Goal: Transaction & Acquisition: Purchase product/service

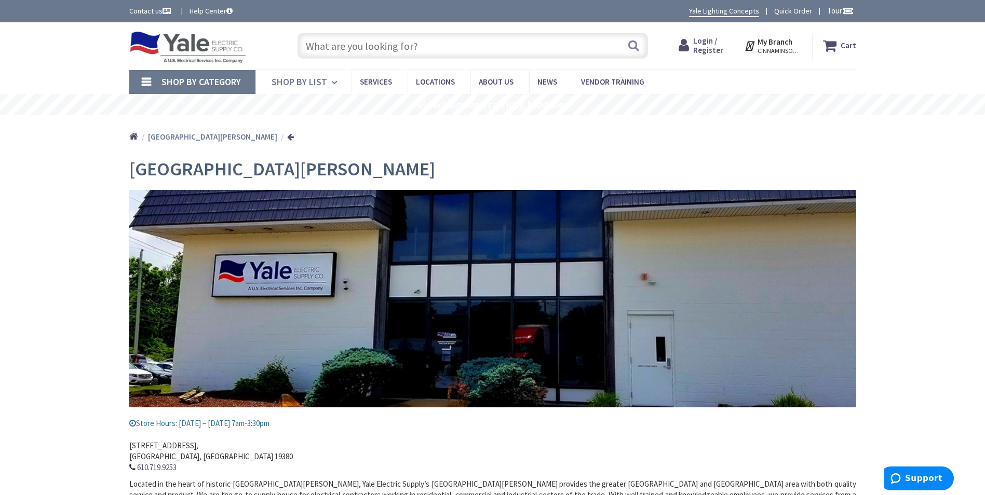
click at [306, 82] on span "Shop By List" at bounding box center [300, 82] width 56 height 12
click at [426, 50] on input "text" at bounding box center [473, 46] width 351 height 26
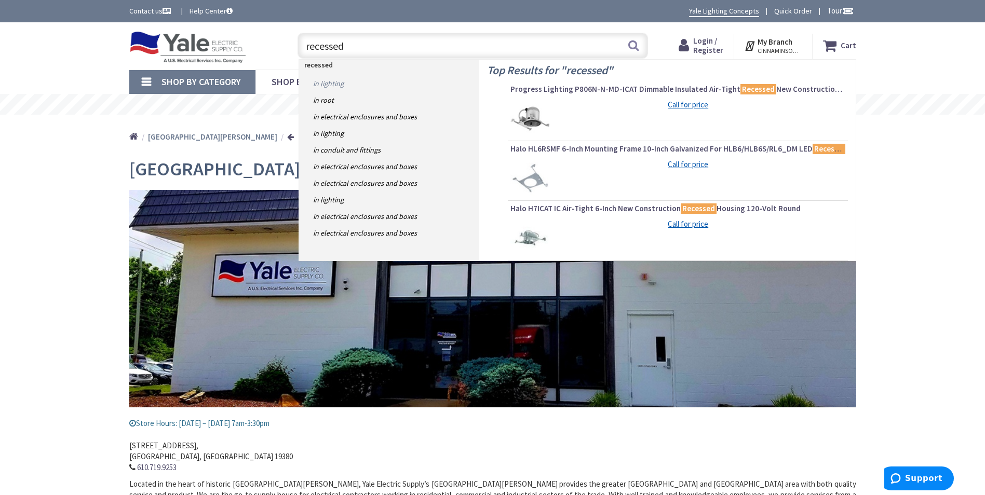
type input "recessed"
click at [331, 86] on link "in Lighting" at bounding box center [389, 83] width 180 height 17
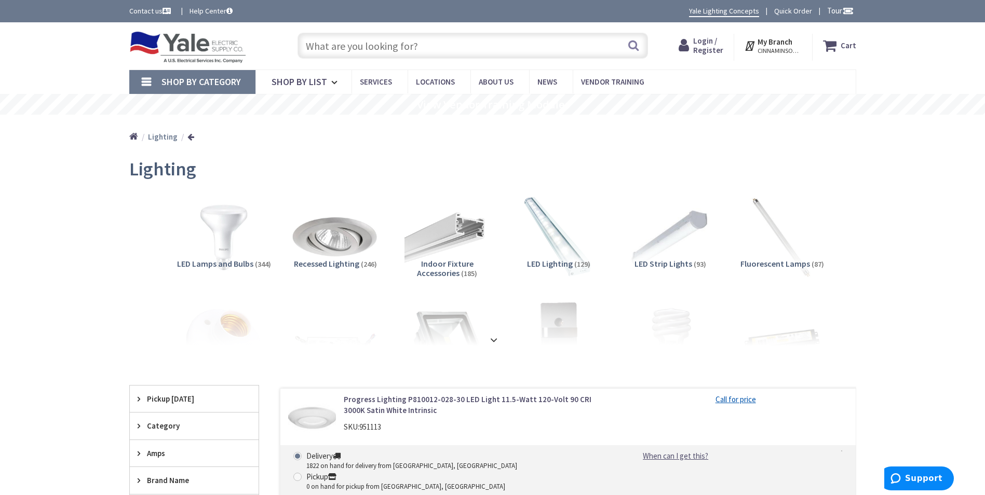
click at [341, 247] on img at bounding box center [335, 238] width 94 height 94
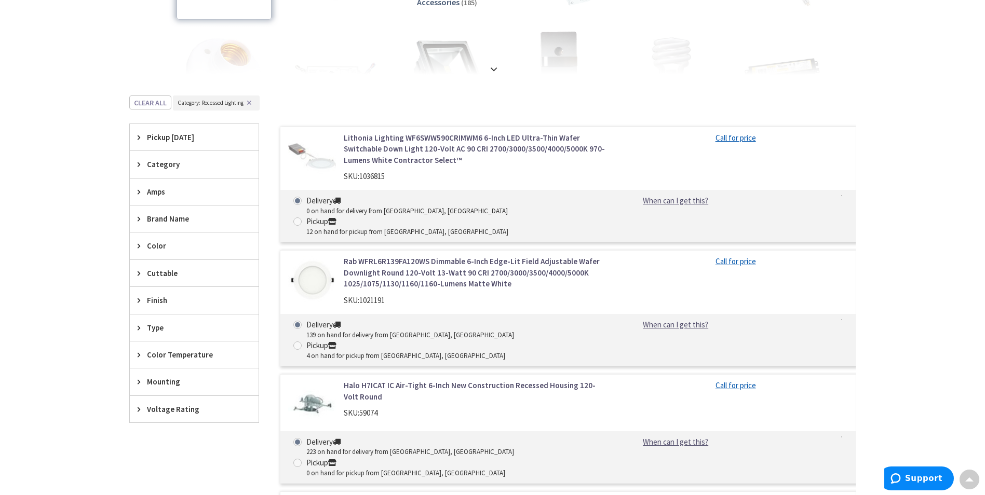
scroll to position [263, 0]
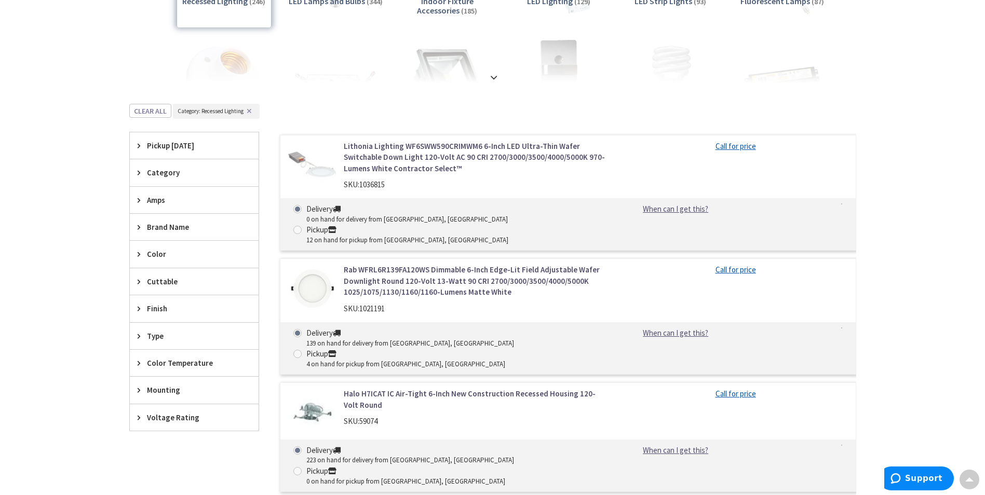
click at [162, 172] on span "Category" at bounding box center [189, 172] width 85 height 11
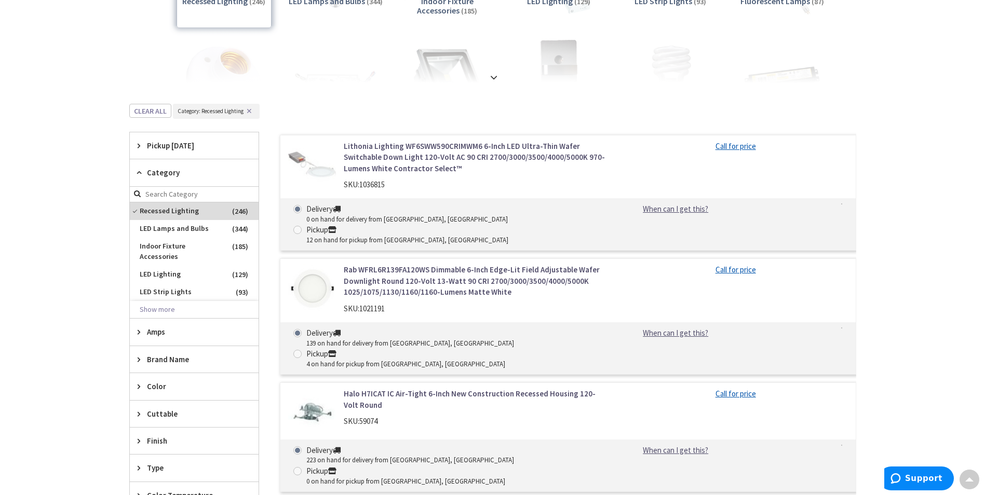
click at [61, 220] on div "Skip to Content Toggle Nav Search Cart My Cart Close" at bounding box center [492, 424] width 985 height 1329
click at [134, 213] on span "Recessed Lighting" at bounding box center [194, 212] width 129 height 18
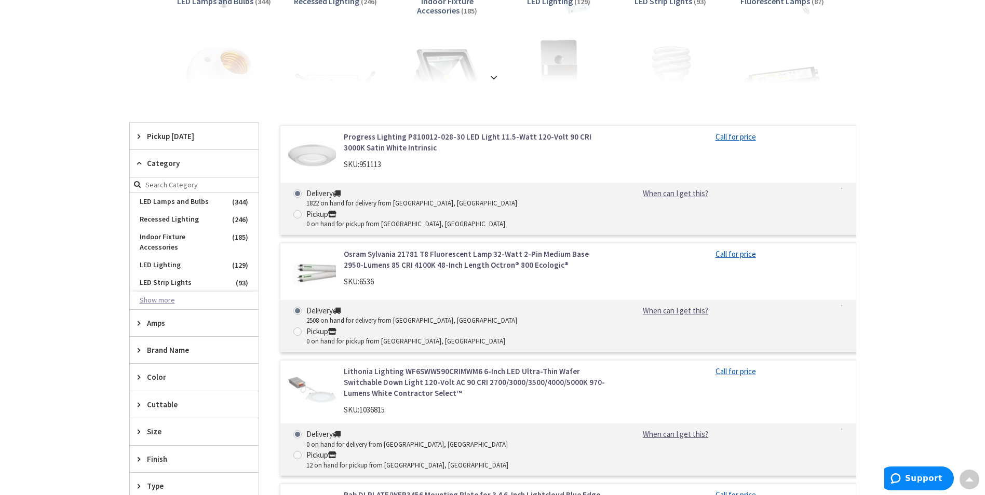
click at [153, 293] on button "Show more" at bounding box center [194, 301] width 129 height 18
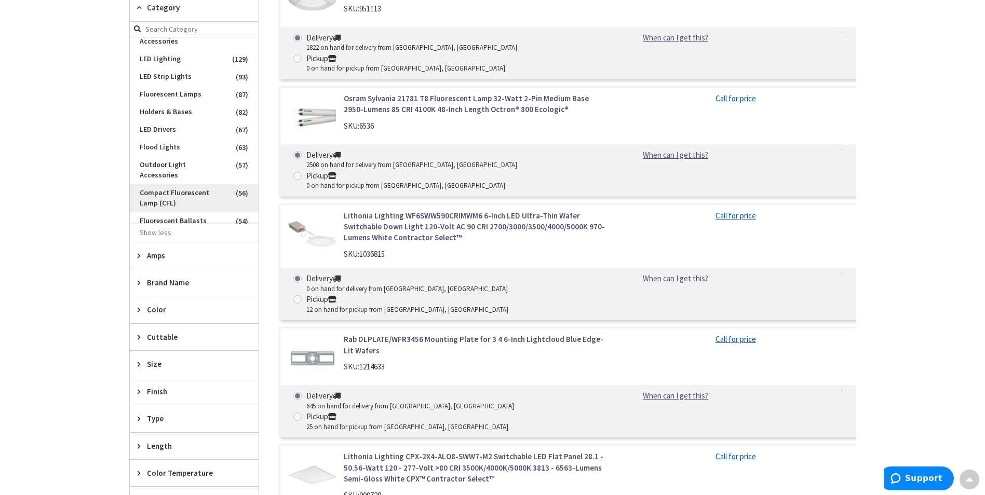
scroll to position [0, 0]
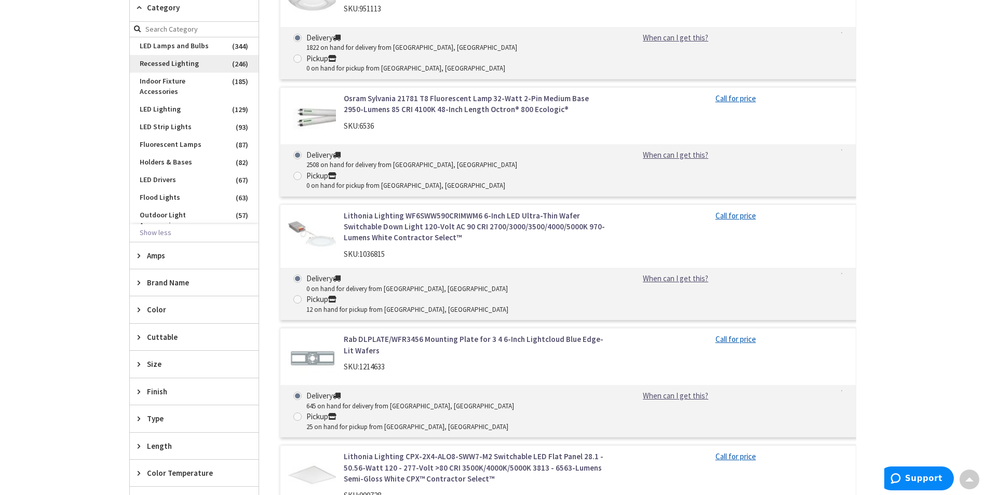
click at [174, 62] on span "Recessed Lighting" at bounding box center [194, 64] width 129 height 18
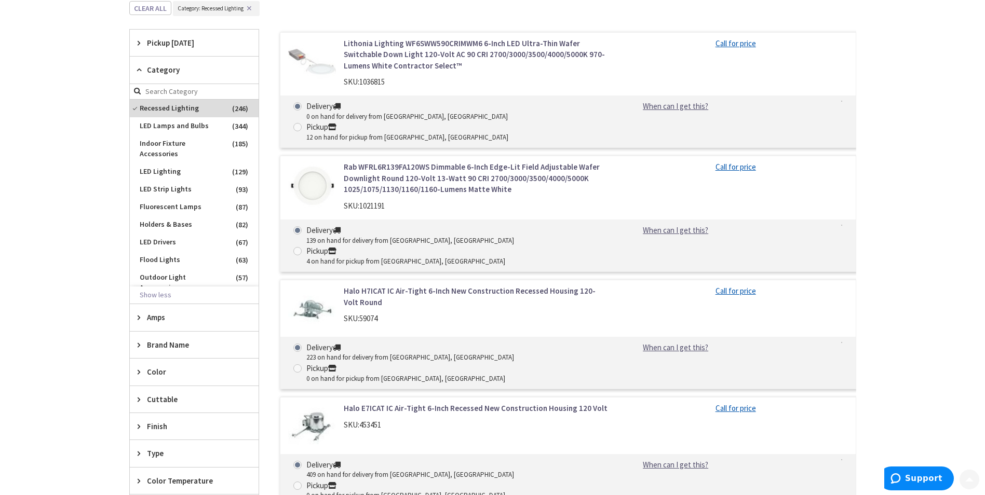
scroll to position [415, 0]
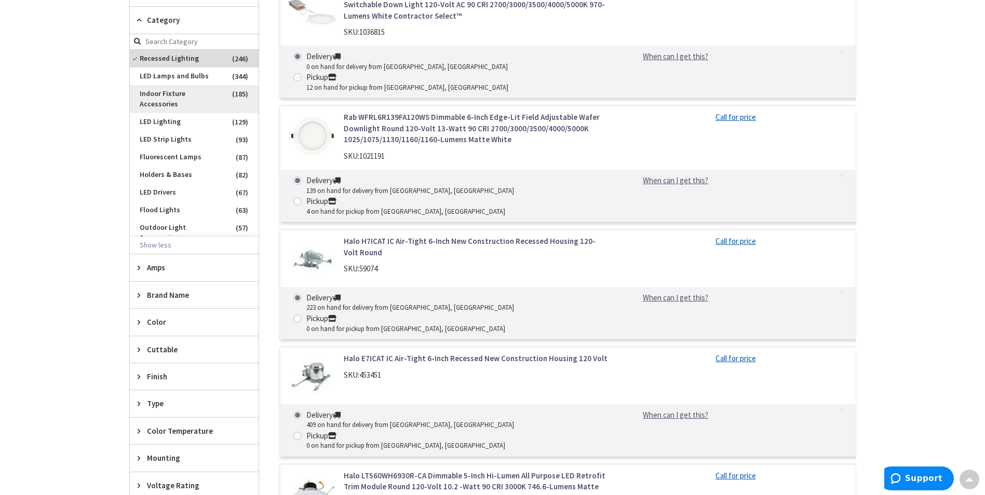
click at [163, 103] on span "Indoor Fixture Accessories" at bounding box center [194, 99] width 129 height 28
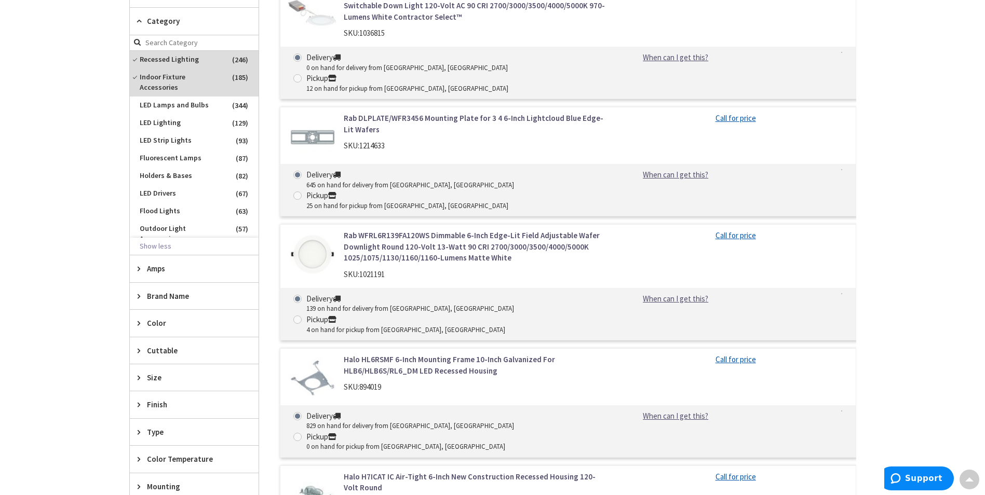
scroll to position [364, 0]
